Goal: Information Seeking & Learning: Learn about a topic

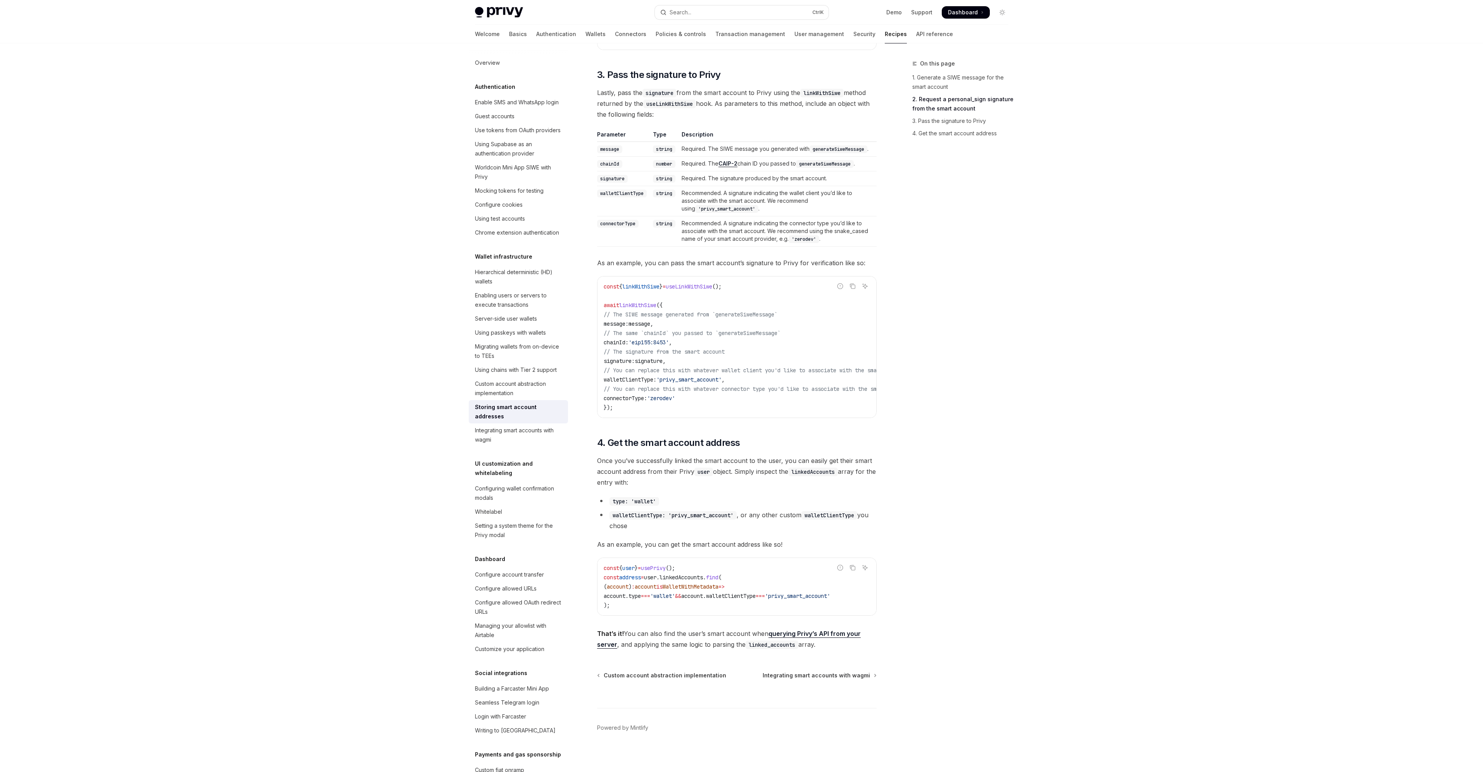
scroll to position [751, 0]
drag, startPoint x: 411, startPoint y: 331, endPoint x: 462, endPoint y: 329, distance: 51.6
click at [411, 331] on div "Skip to main content Privy Docs home page Search... Ctrl K Demo Support Dashboa…" at bounding box center [741, 17] width 1483 height 1510
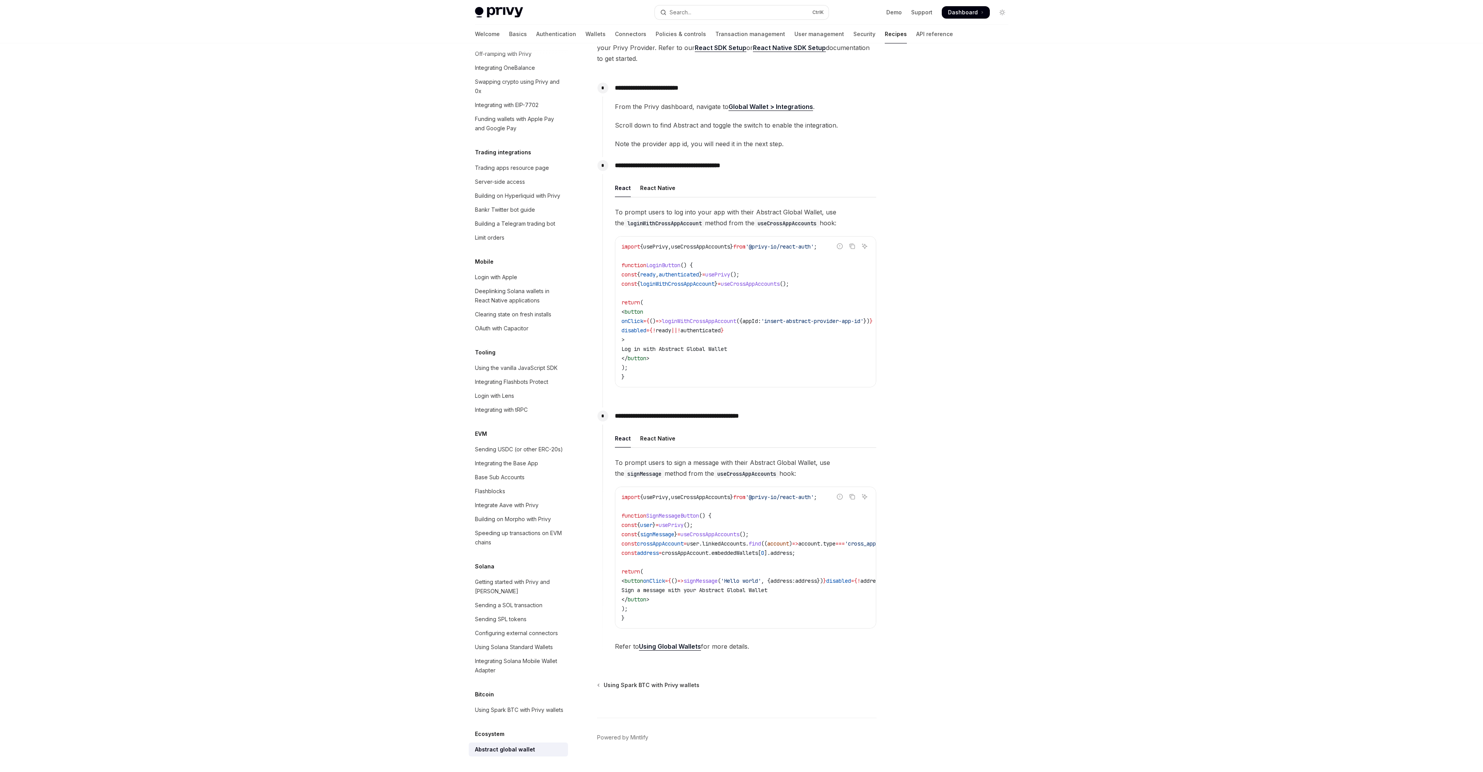
scroll to position [85, 0]
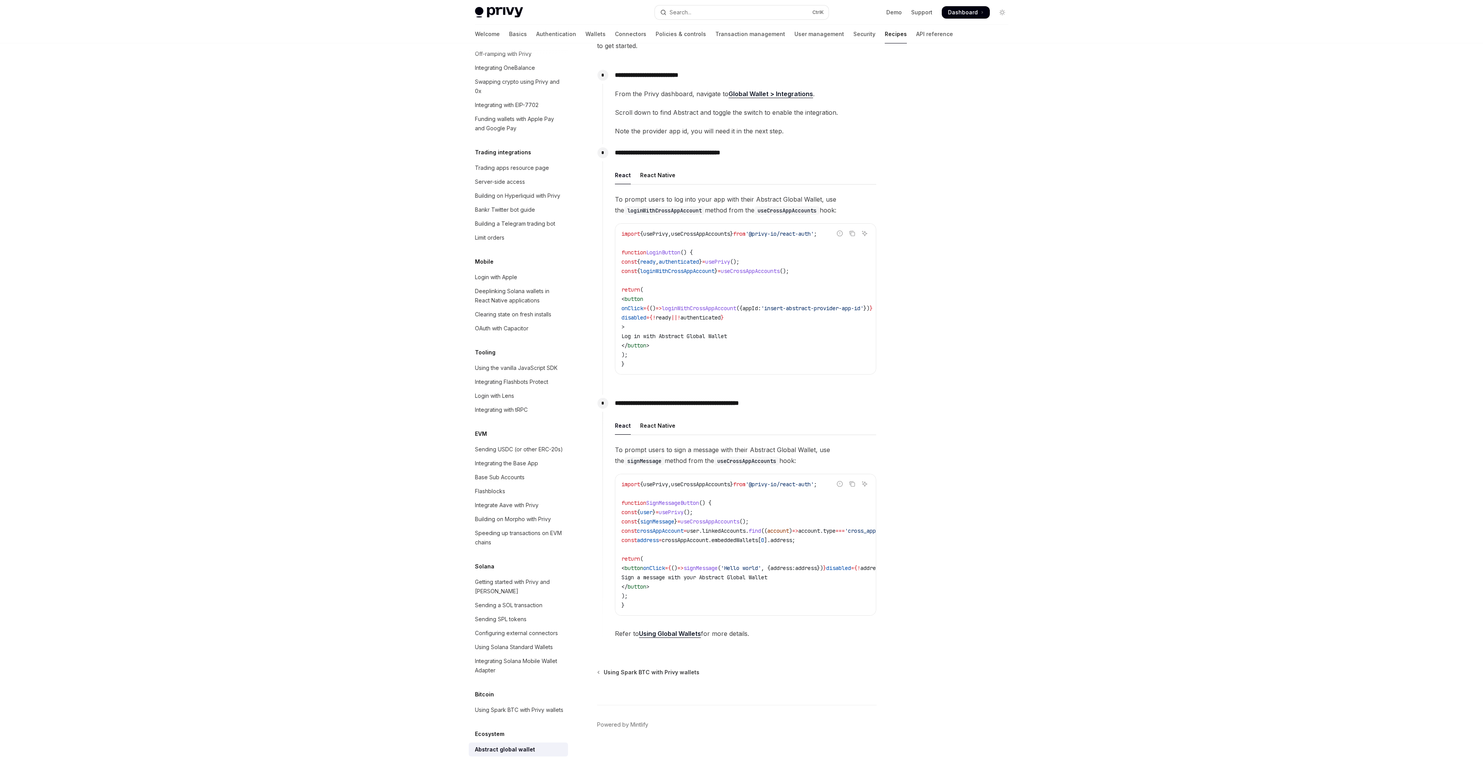
click at [680, 633] on link "Using Global Wallets" at bounding box center [670, 634] width 62 height 8
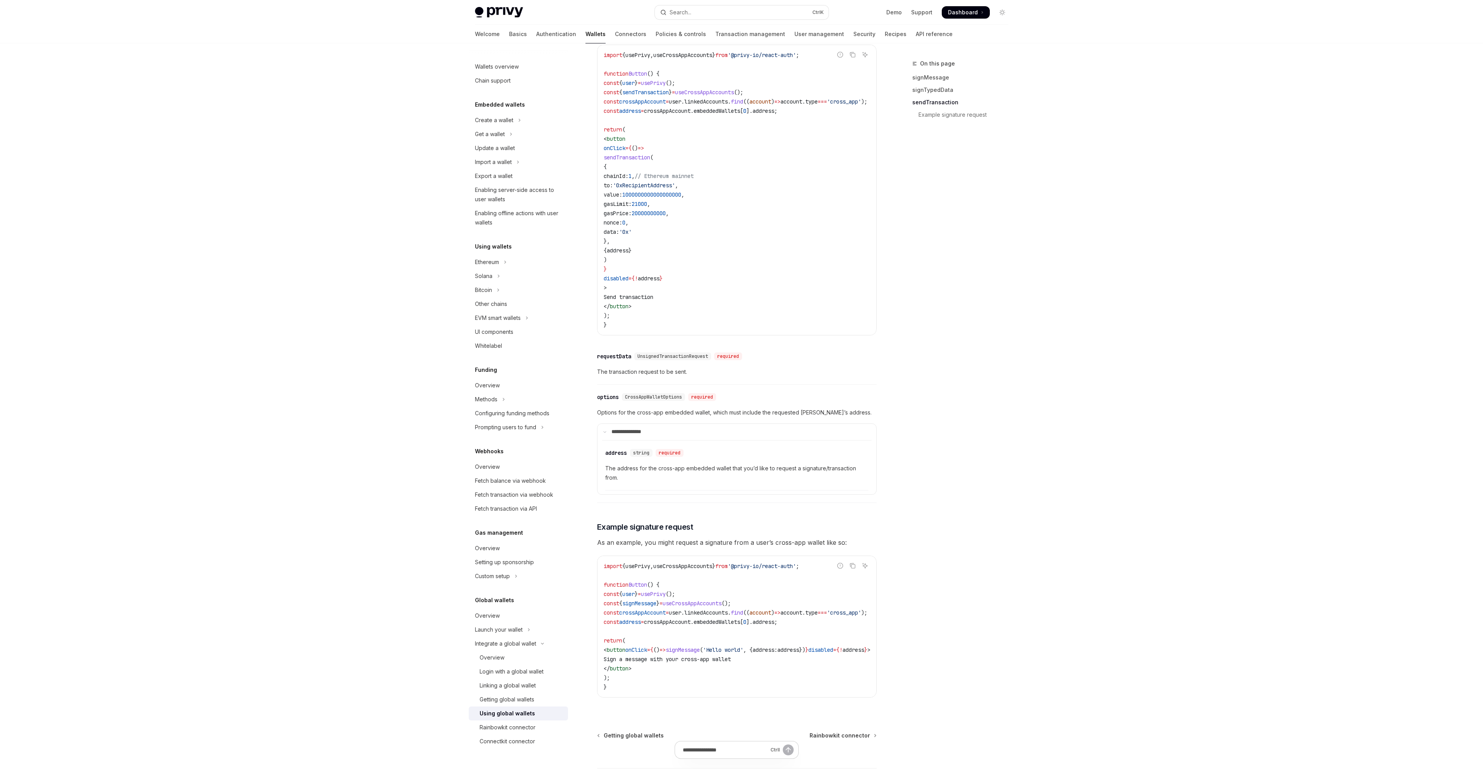
scroll to position [928, 0]
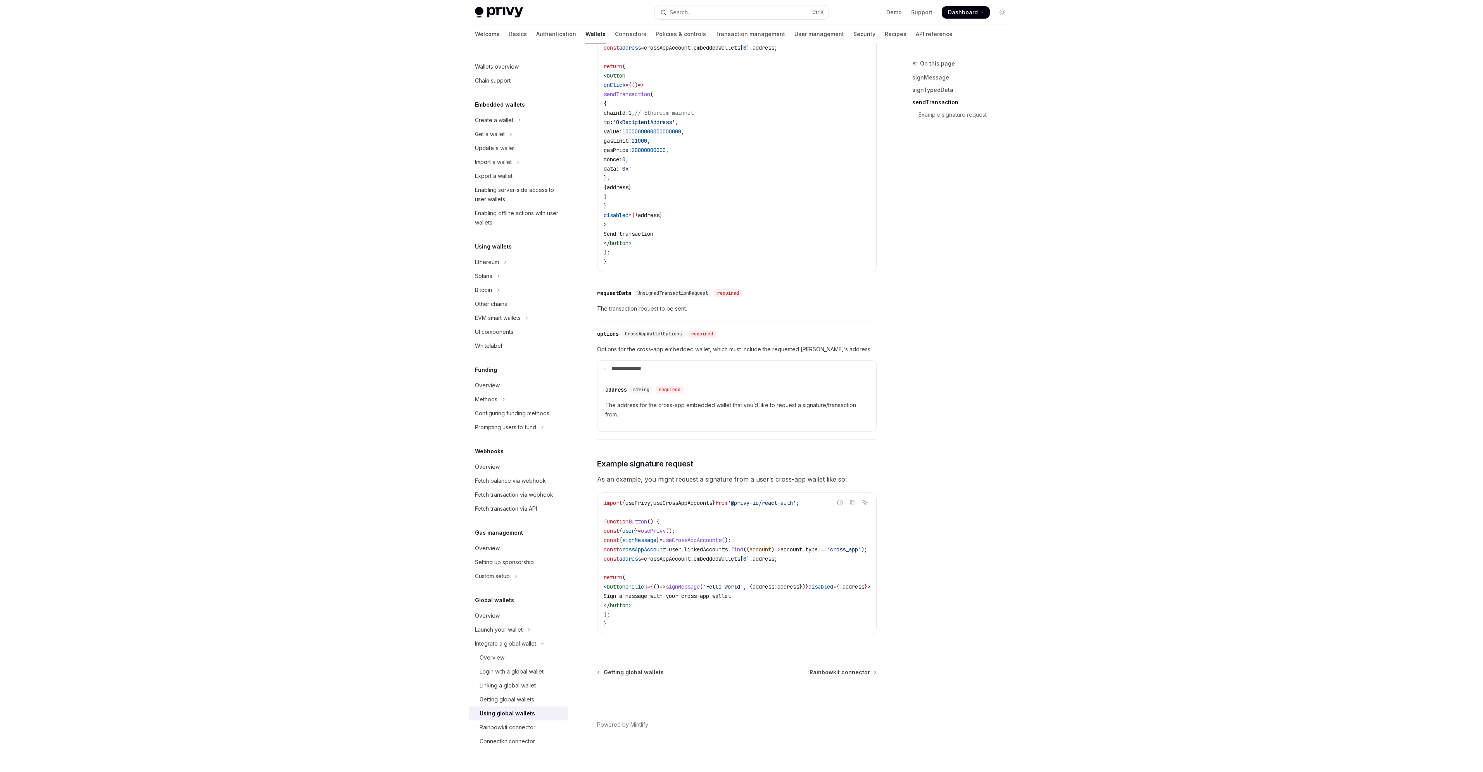
click at [654, 673] on span "Getting global wallets" at bounding box center [634, 672] width 60 height 8
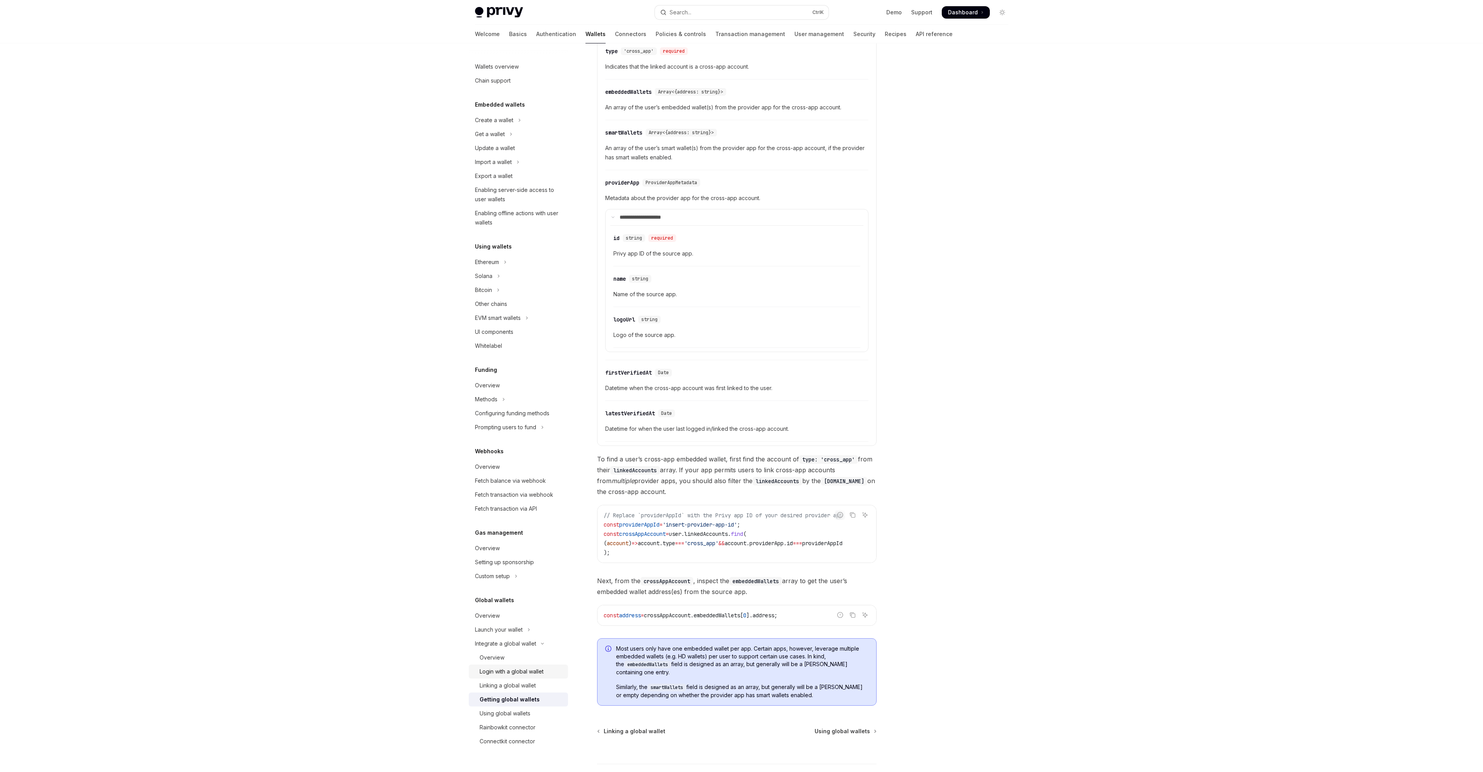
scroll to position [155, 0]
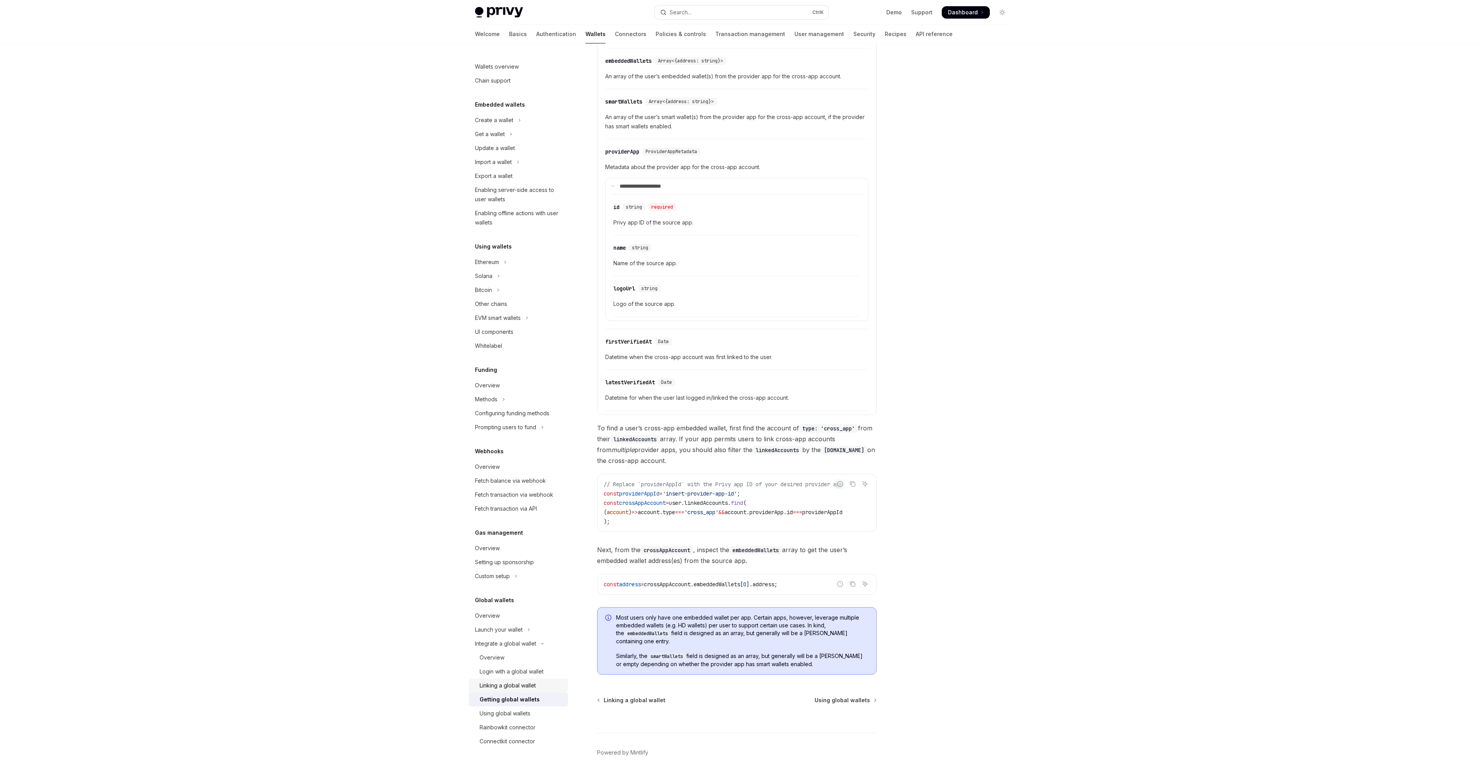
click at [474, 691] on link "Linking a global wallet" at bounding box center [518, 685] width 99 height 14
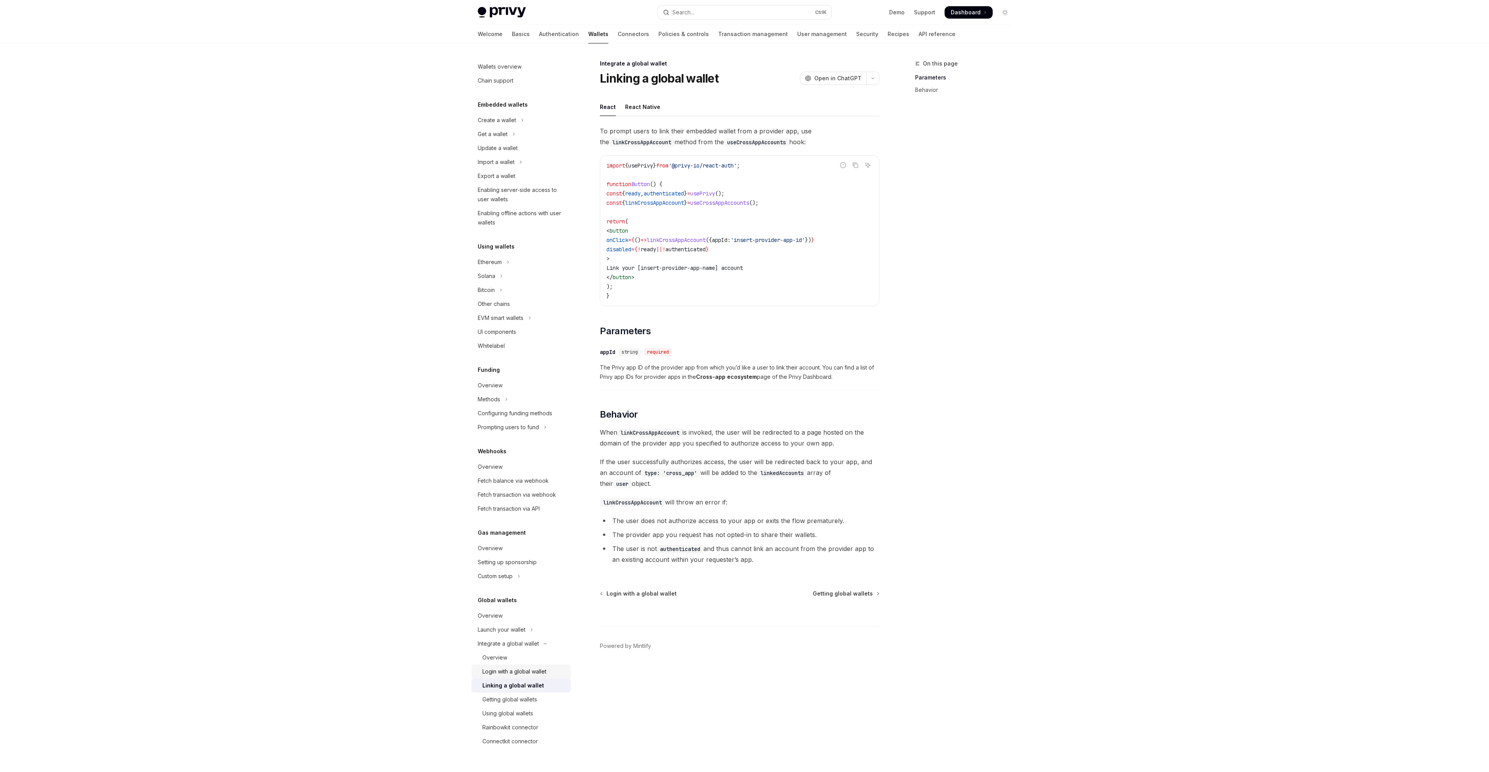
click at [488, 676] on link "Login with a global wallet" at bounding box center [520, 671] width 99 height 14
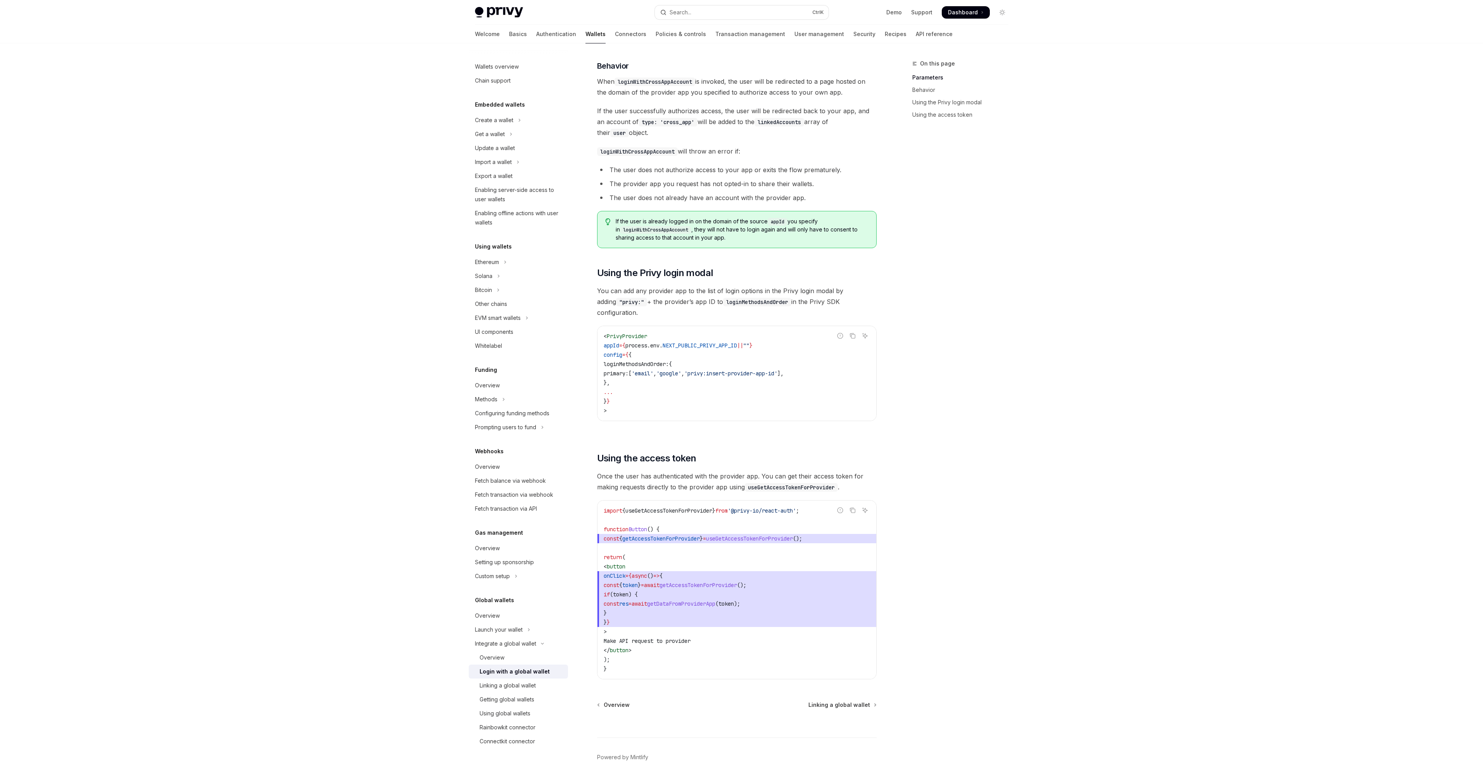
scroll to position [331, 0]
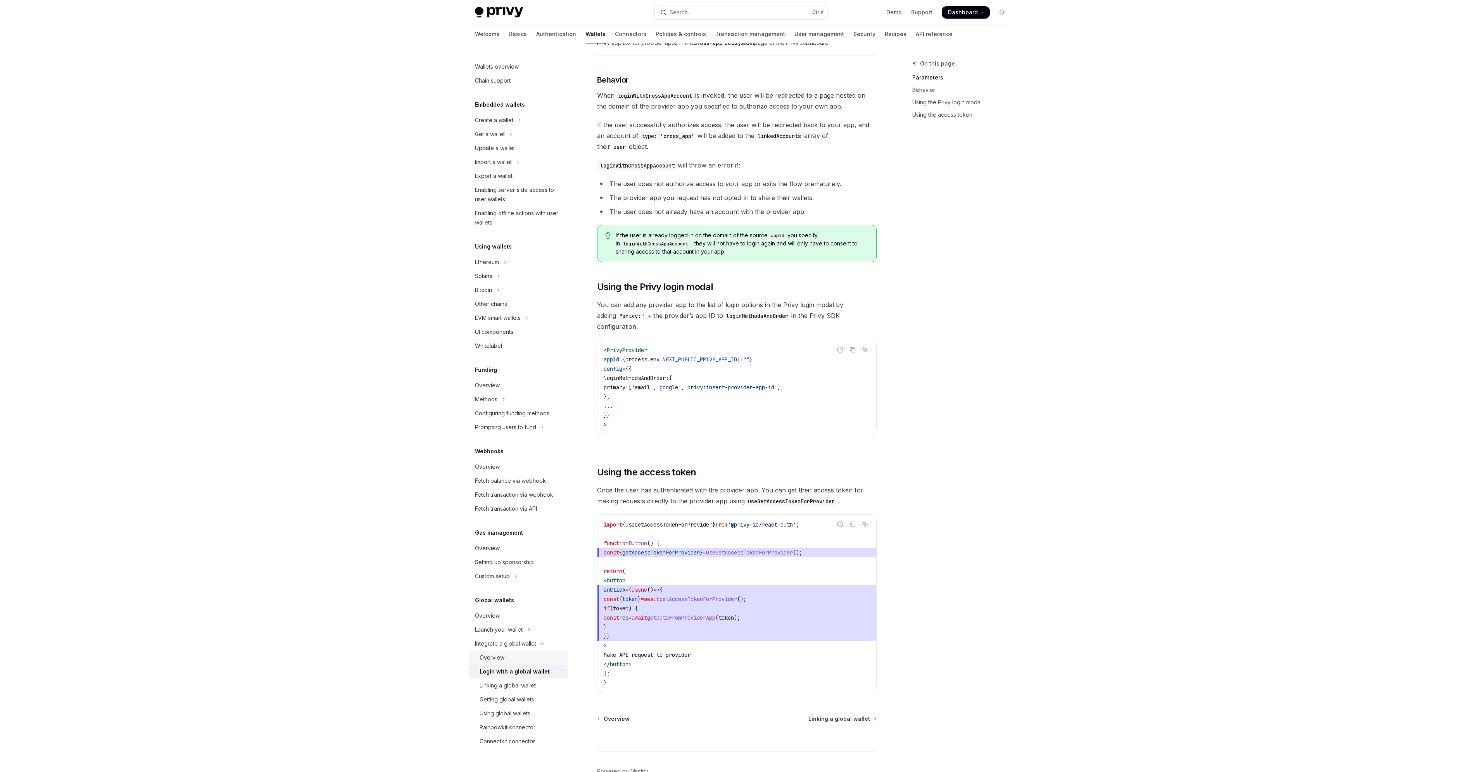
click at [477, 651] on link "Overview" at bounding box center [518, 657] width 99 height 14
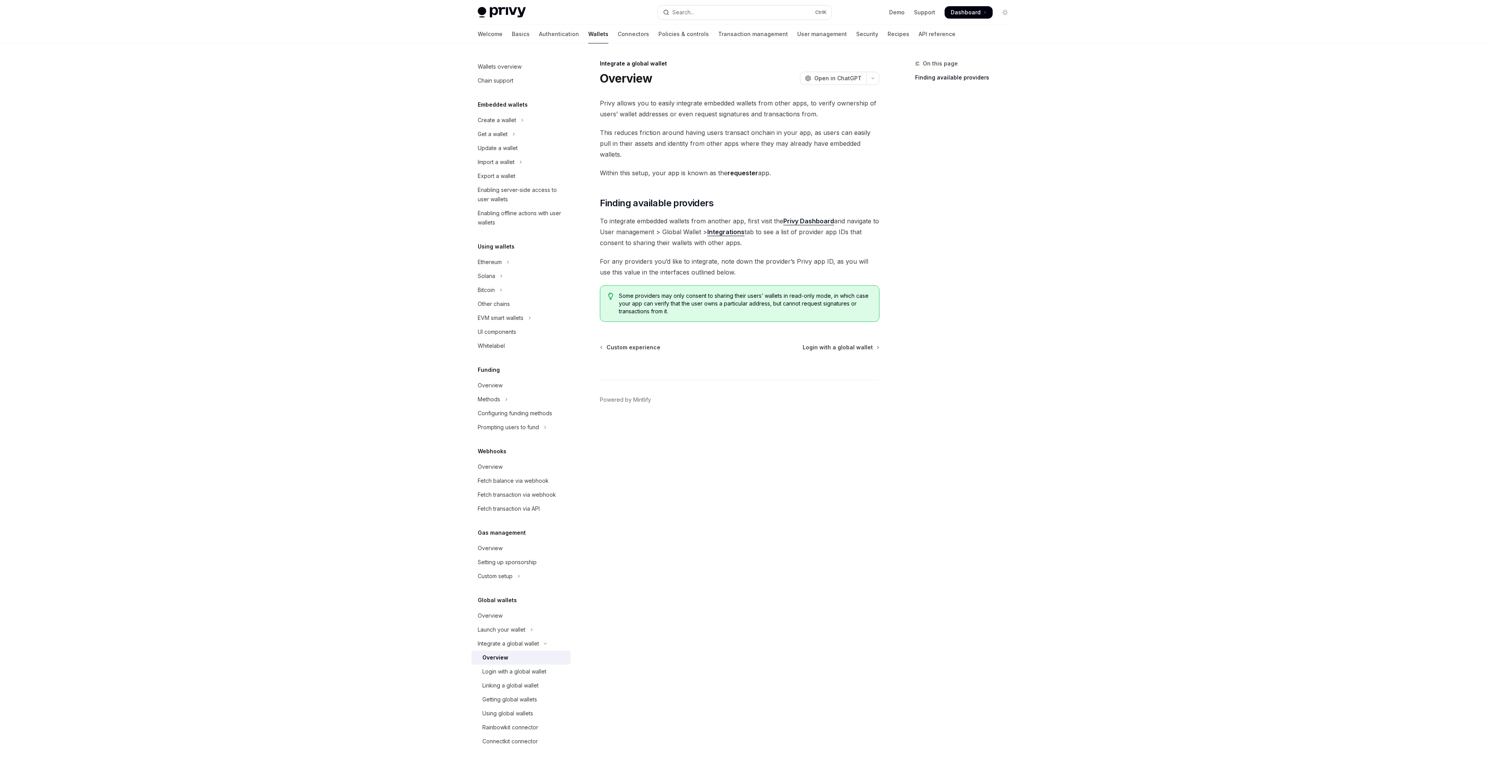
click at [806, 217] on strong "Privy Dashboard" at bounding box center [808, 221] width 51 height 8
click at [492, 637] on button "Integrate a global wallet" at bounding box center [520, 644] width 99 height 14
click at [495, 638] on button "Integrate a global wallet" at bounding box center [520, 644] width 99 height 14
click at [495, 637] on button "Integrate a global wallet" at bounding box center [520, 644] width 99 height 14
click at [496, 635] on button "Launch your wallet" at bounding box center [520, 630] width 99 height 14
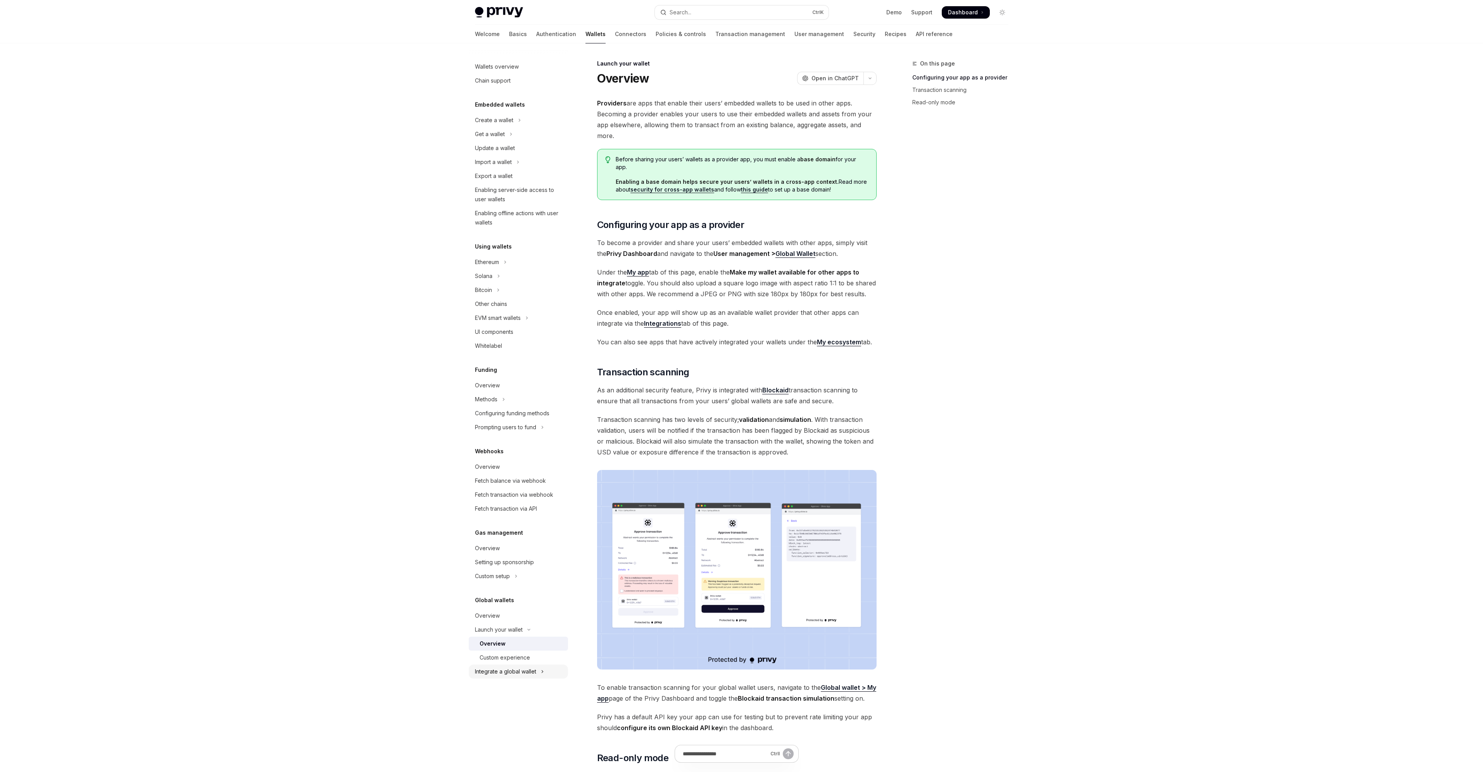
click at [500, 665] on button "Integrate a global wallet" at bounding box center [518, 671] width 99 height 14
type textarea "*"
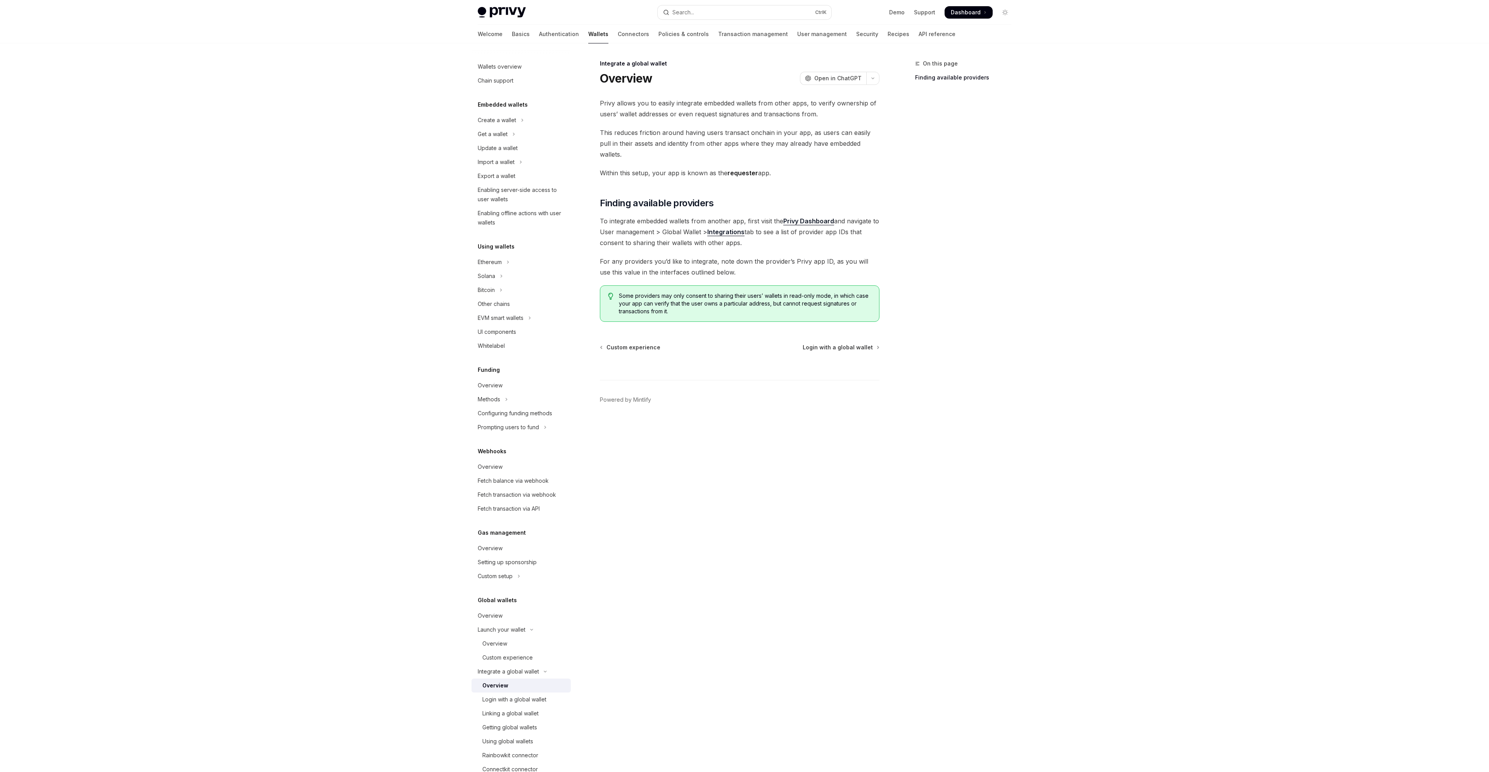
scroll to position [20, 0]
